Goal: Find specific page/section: Find specific page/section

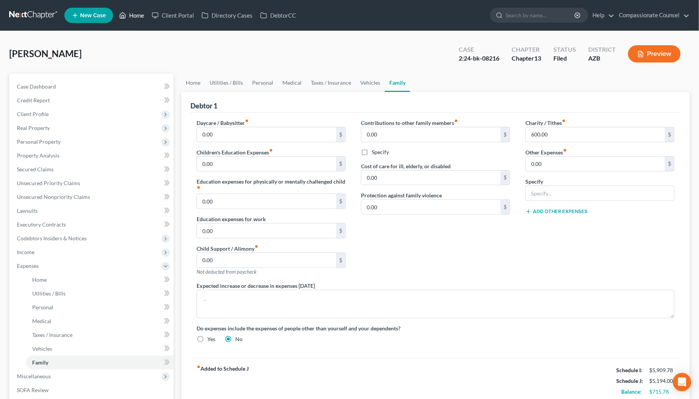
click at [136, 13] on link "Home" at bounding box center [131, 15] width 33 height 14
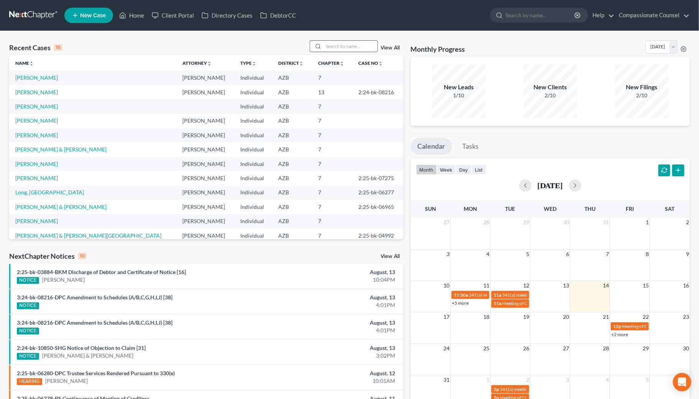
click at [337, 44] on input "search" at bounding box center [351, 46] width 54 height 11
type input "[PERSON_NAME]"
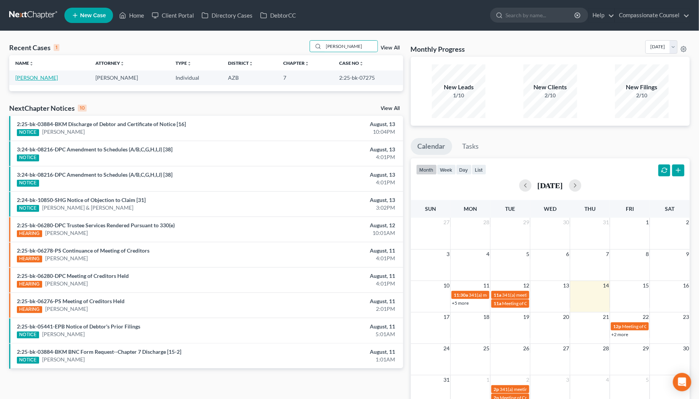
click at [50, 77] on link "[PERSON_NAME]" at bounding box center [36, 77] width 43 height 7
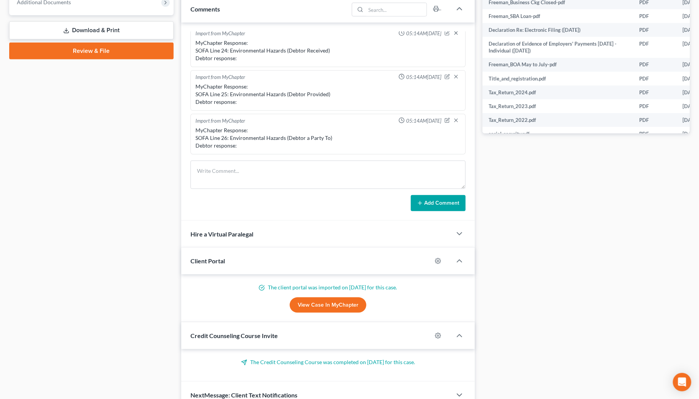
scroll to position [358, 0]
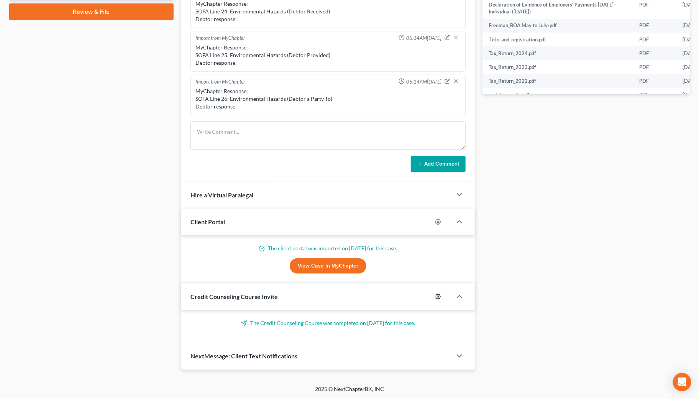
click at [437, 294] on icon "button" at bounding box center [438, 297] width 6 height 6
select select "1"
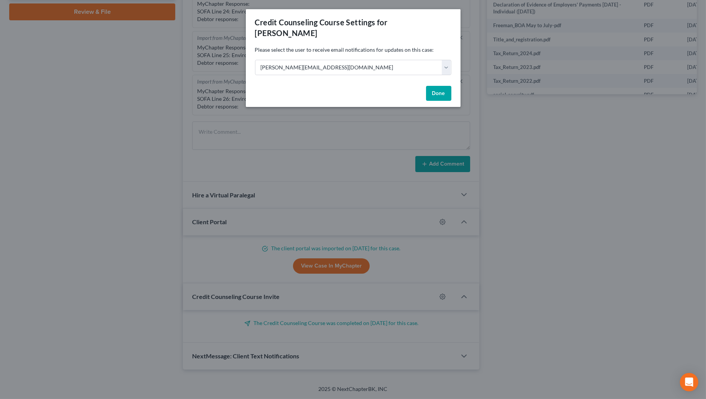
click at [434, 90] on button "Done" at bounding box center [438, 93] width 25 height 15
